Goal: Transaction & Acquisition: Purchase product/service

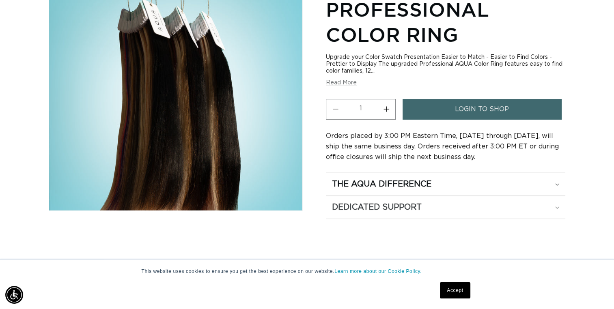
scroll to position [122, 0]
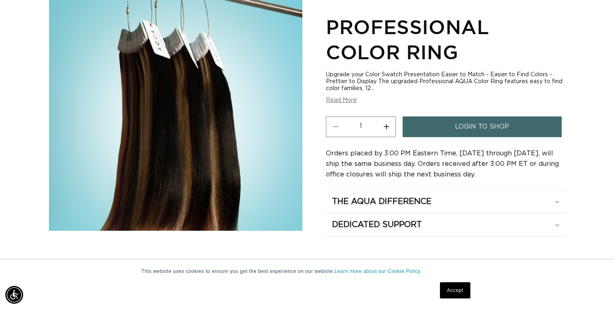
click at [460, 123] on span "login to shop" at bounding box center [482, 127] width 54 height 21
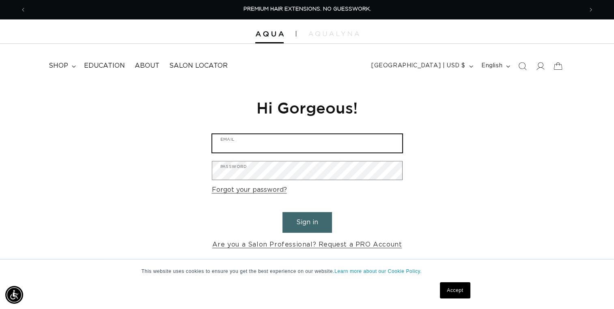
type input "[EMAIL_ADDRESS][DOMAIN_NAME]"
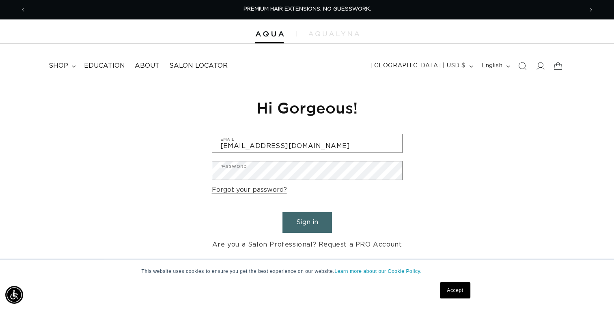
click at [306, 231] on button "Sign in" at bounding box center [308, 222] width 50 height 21
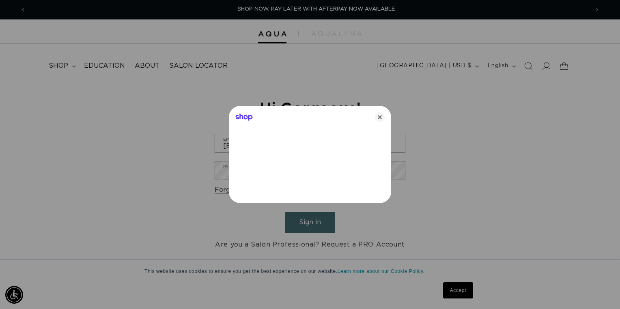
scroll to position [0, 563]
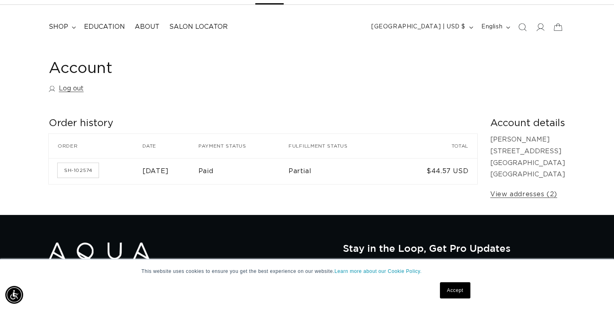
scroll to position [41, 0]
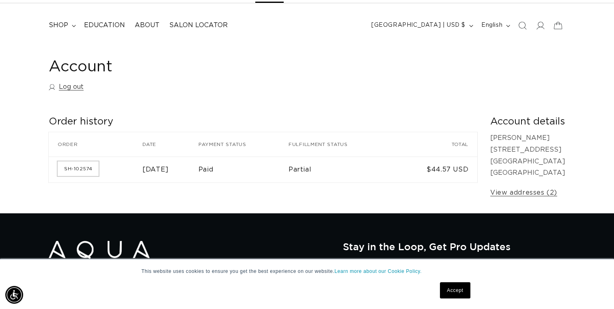
click at [81, 165] on link "SH-102574" at bounding box center [78, 169] width 41 height 15
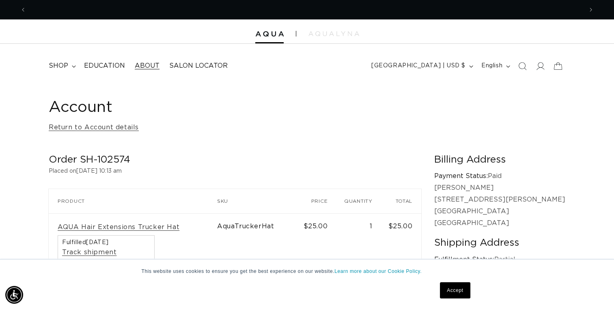
scroll to position [0, 1113]
click at [58, 65] on span "shop" at bounding box center [58, 66] width 19 height 9
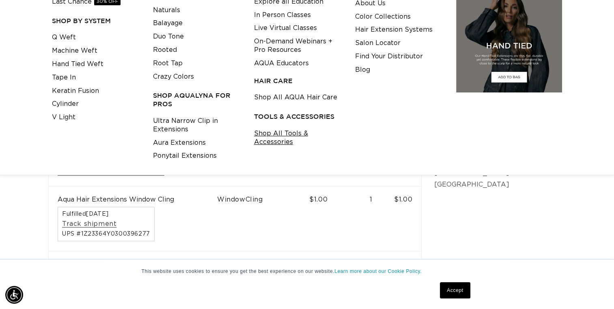
scroll to position [0, 557]
click at [287, 136] on link "Shop All Tools & Accessories" at bounding box center [298, 138] width 89 height 22
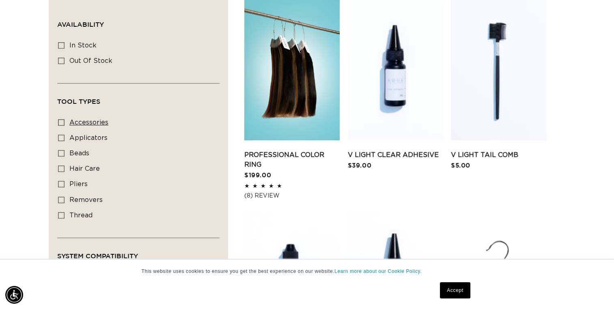
scroll to position [0, 1113]
click at [79, 123] on span "accessories" at bounding box center [88, 122] width 39 height 6
click at [65, 123] on input "accessories accessories (9 products)" at bounding box center [61, 122] width 6 height 6
checkbox input "true"
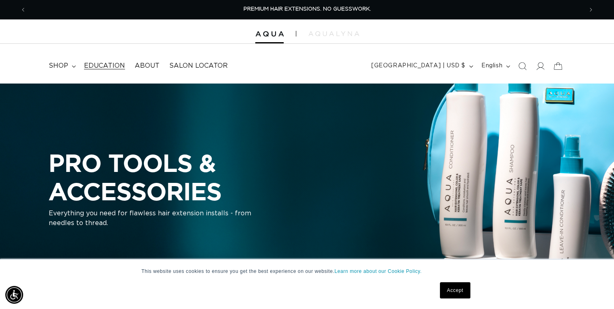
click at [96, 64] on span "Education" at bounding box center [104, 66] width 41 height 9
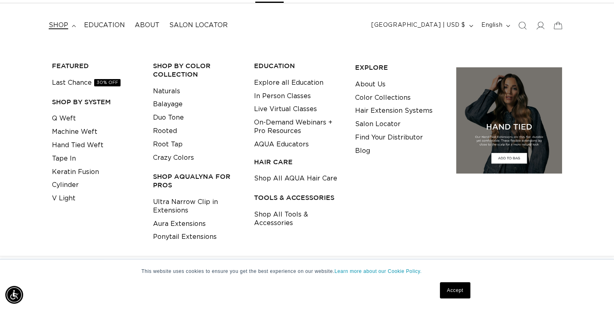
scroll to position [0, 1113]
click at [84, 171] on link "Keratin Fusion" at bounding box center [75, 172] width 47 height 13
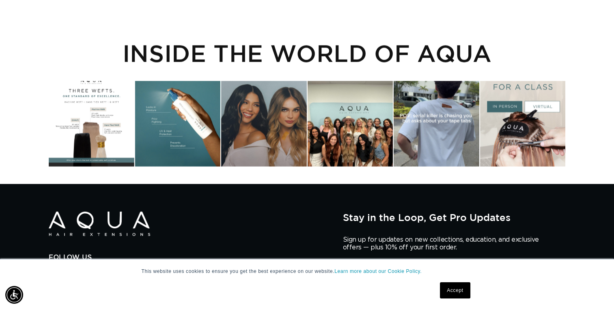
click at [162, 123] on div "Instagram post opens in a popup" at bounding box center [177, 123] width 85 height 85
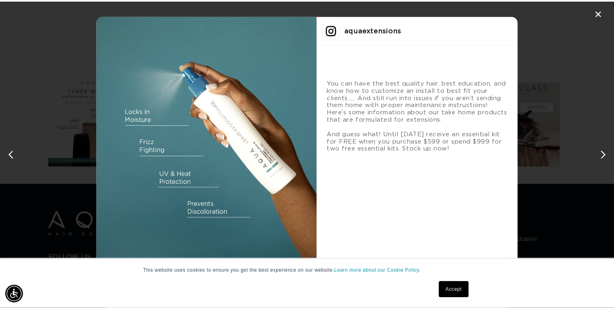
scroll to position [0, 563]
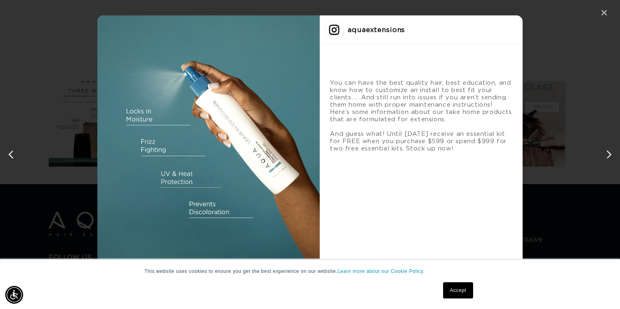
click at [602, 11] on div "✕" at bounding box center [604, 13] width 12 height 12
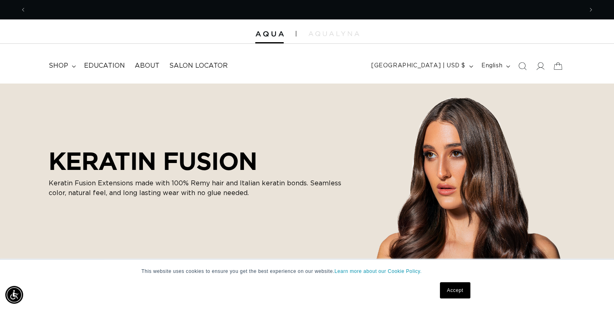
scroll to position [0, 1113]
click at [60, 64] on span "shop" at bounding box center [58, 66] width 19 height 9
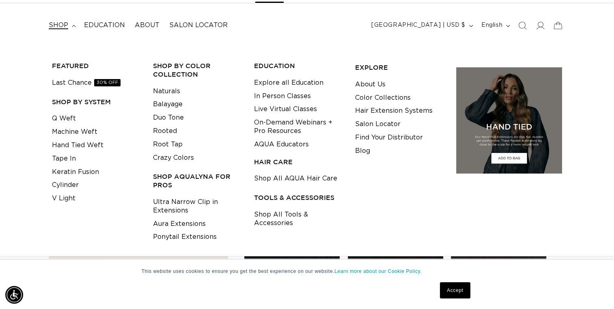
scroll to position [0, 0]
click at [95, 172] on link "Keratin Fusion" at bounding box center [75, 172] width 47 height 13
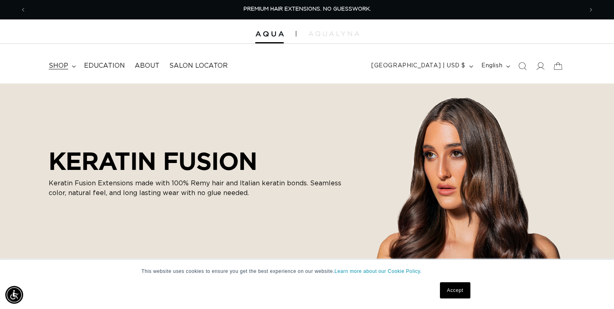
click at [65, 64] on span "shop" at bounding box center [58, 66] width 19 height 9
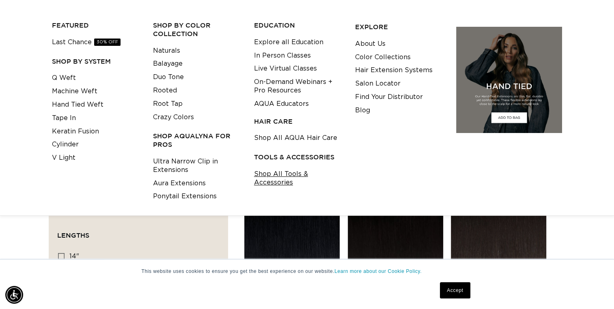
scroll to position [0, 557]
click at [279, 179] on link "Shop All Tools & Accessories" at bounding box center [298, 179] width 89 height 22
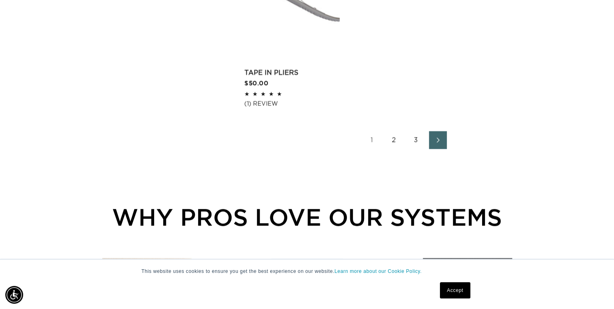
click at [394, 140] on link "2" at bounding box center [394, 140] width 18 height 18
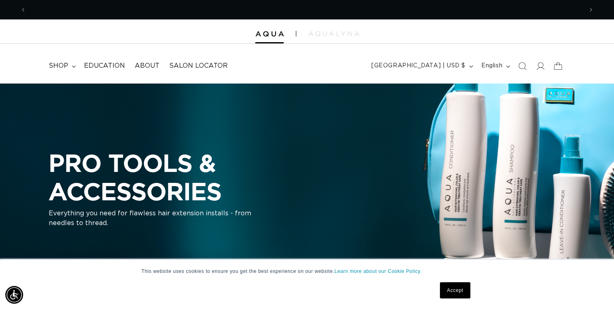
scroll to position [0, 557]
